Goal: Transaction & Acquisition: Subscribe to service/newsletter

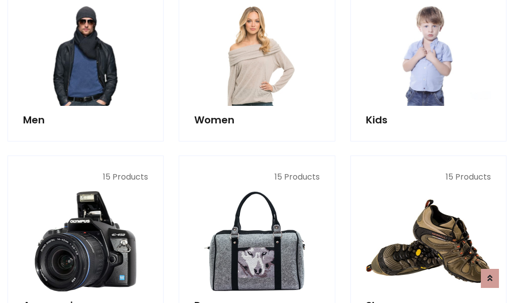
scroll to position [729, 0]
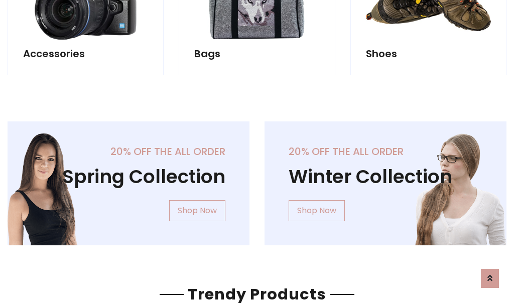
click at [257, 179] on div "20% off the all order Winter Collection Shop Now" at bounding box center [385, 192] width 257 height 140
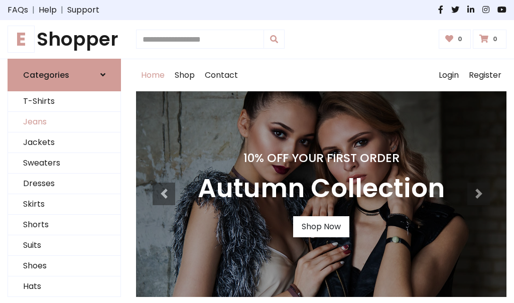
click at [64, 122] on link "Jeans" at bounding box center [64, 122] width 112 height 21
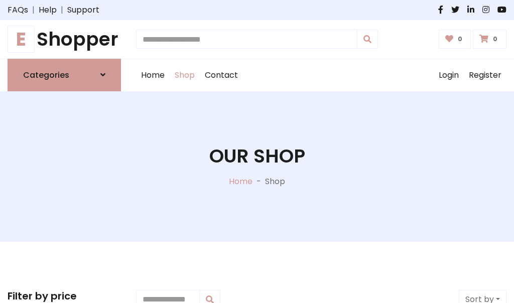
scroll to position [317, 0]
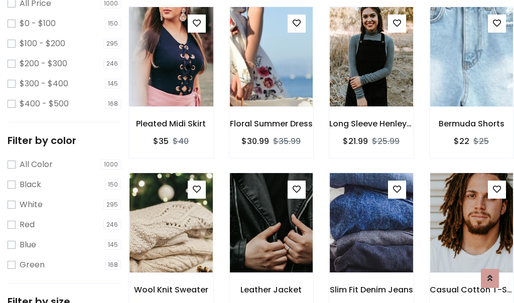
click at [171, 78] on img at bounding box center [171, 56] width 100 height 241
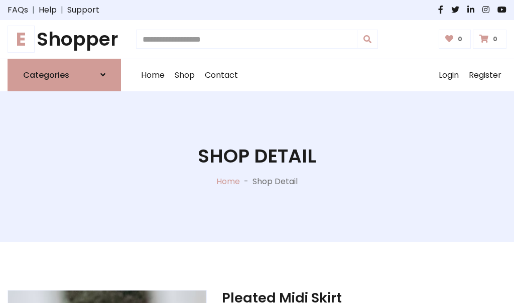
scroll to position [108, 0]
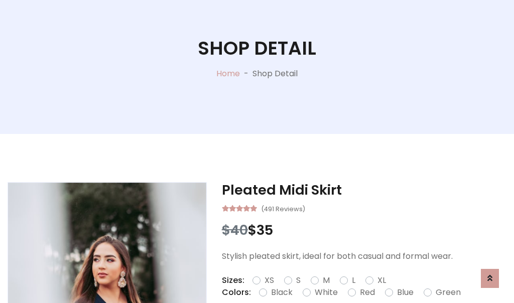
click at [366, 293] on label "Red" at bounding box center [367, 293] width 15 height 12
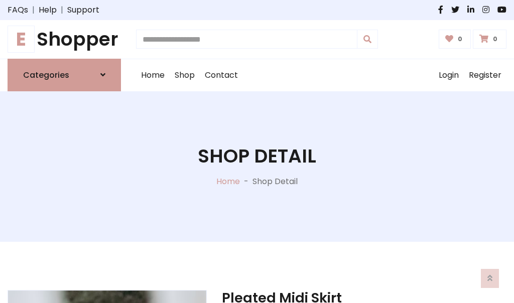
scroll to position [108, 0]
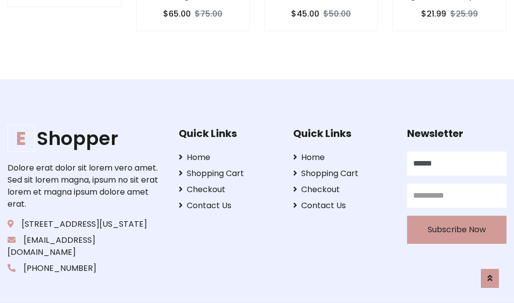
type input "******"
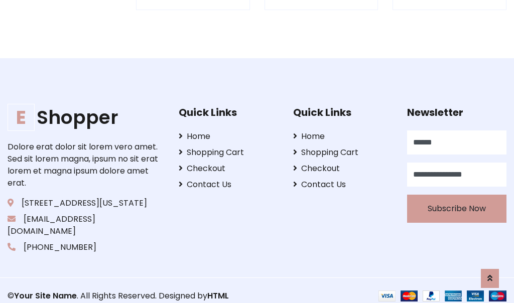
scroll to position [987, 0]
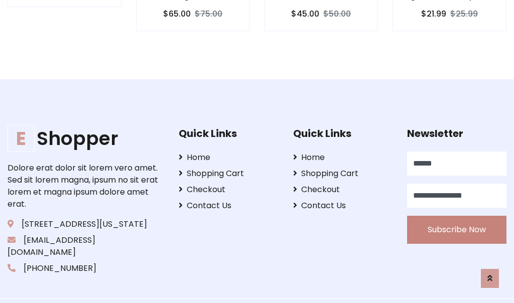
type input "**********"
click at [457, 217] on button "Subscribe Now" at bounding box center [456, 230] width 99 height 28
